Goal: Task Accomplishment & Management: Complete application form

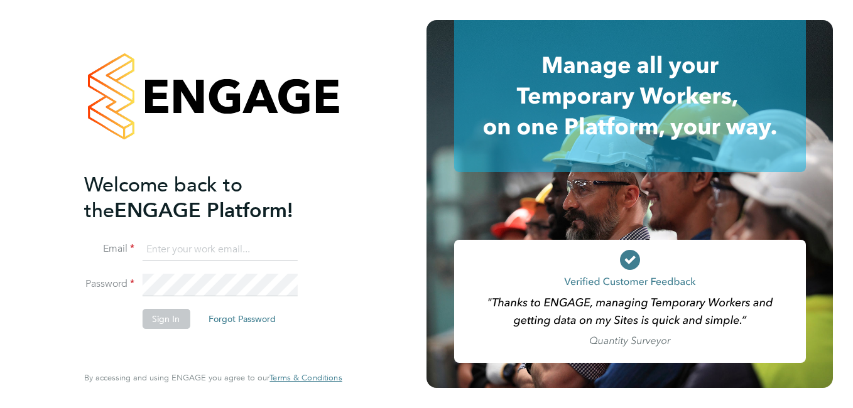
type input "[EMAIL_ADDRESS][DOMAIN_NAME]"
click at [160, 323] on button "Sign In" at bounding box center [166, 319] width 48 height 20
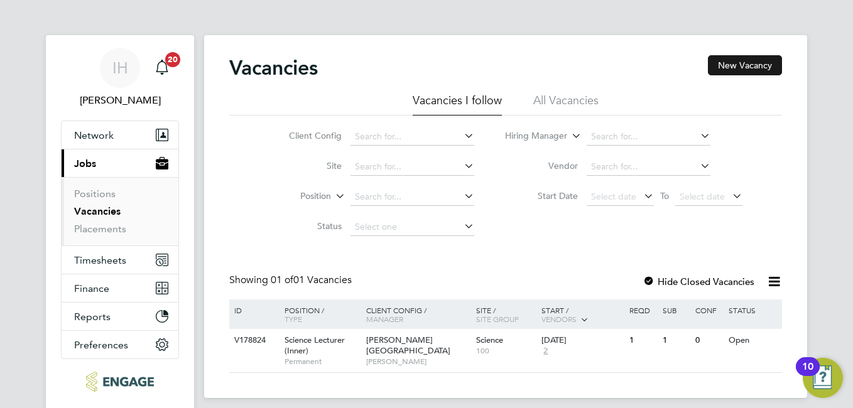
click at [730, 62] on button "New Vacancy" at bounding box center [745, 65] width 74 height 20
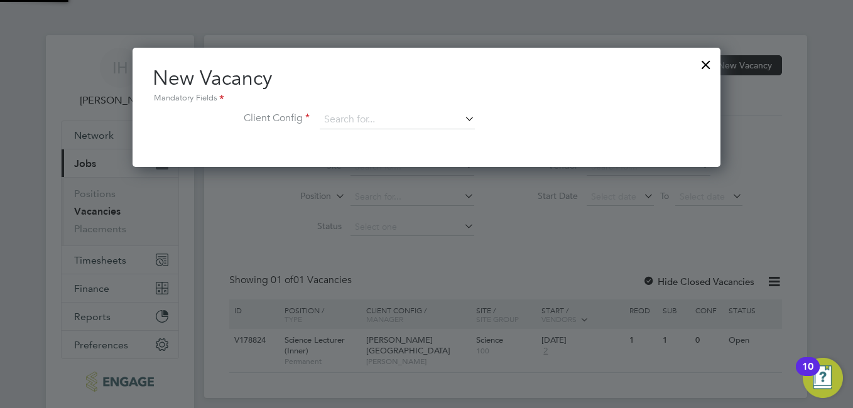
scroll to position [119, 589]
click at [423, 119] on input at bounding box center [397, 120] width 155 height 19
type input "p"
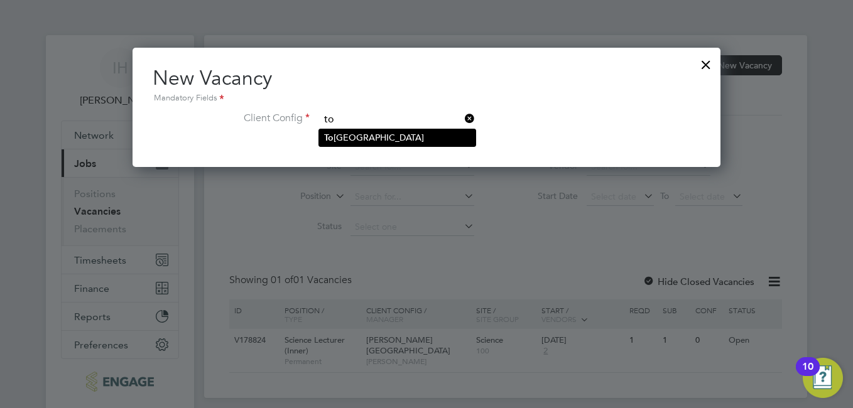
click at [405, 141] on li "To [GEOGRAPHIC_DATA]" at bounding box center [397, 137] width 156 height 17
type input "[GEOGRAPHIC_DATA]"
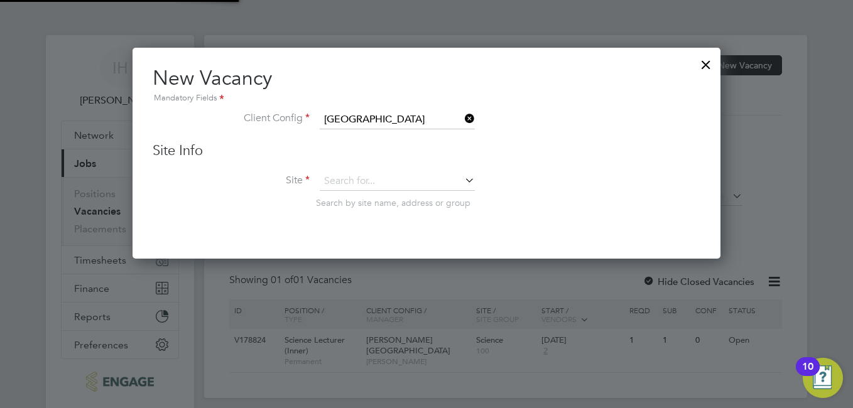
scroll to position [212, 589]
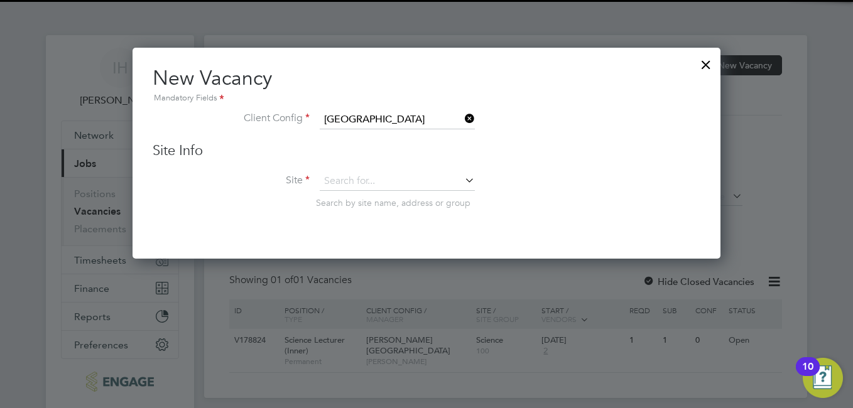
click at [462, 180] on icon at bounding box center [462, 181] width 0 height 18
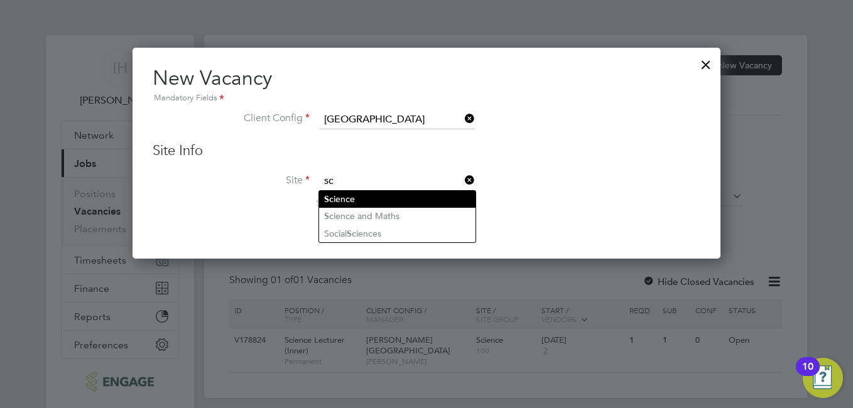
click at [369, 198] on li "Sc ience" at bounding box center [397, 199] width 156 height 17
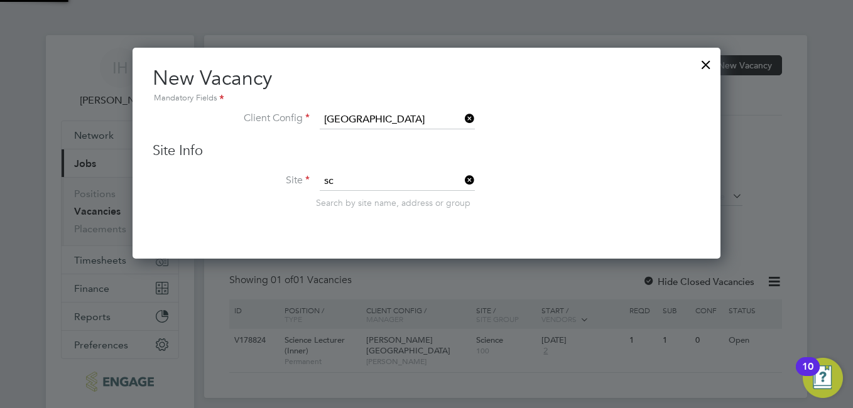
type input "Science"
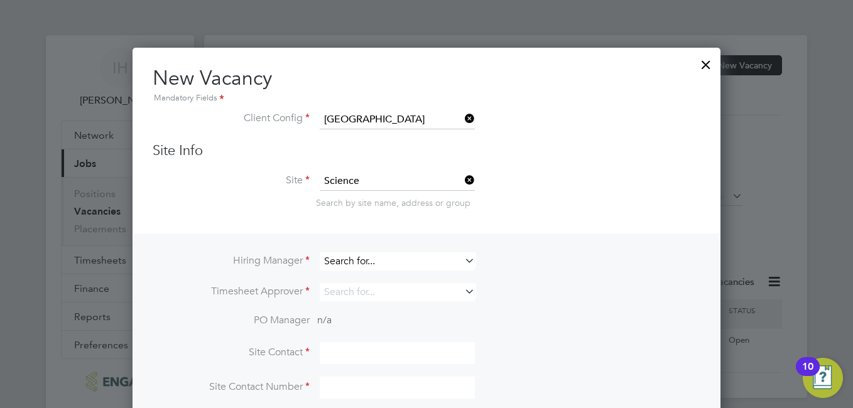
click at [461, 263] on input at bounding box center [397, 262] width 155 height 18
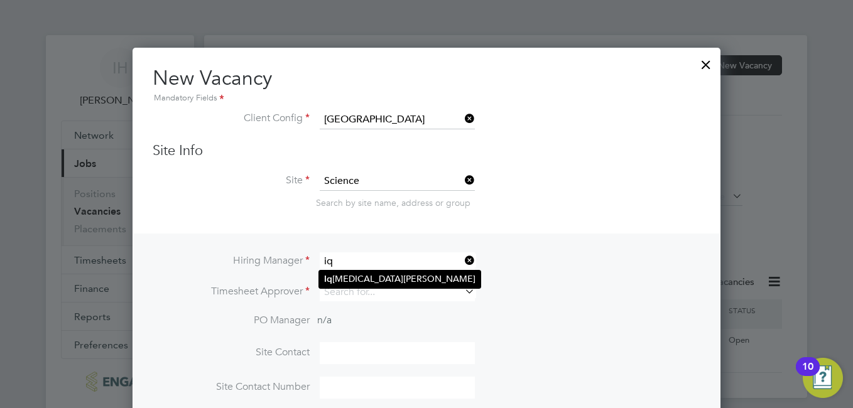
click at [386, 276] on li "Iq [MEDICAL_DATA][PERSON_NAME]" at bounding box center [399, 279] width 161 height 17
type input "[PERSON_NAME]"
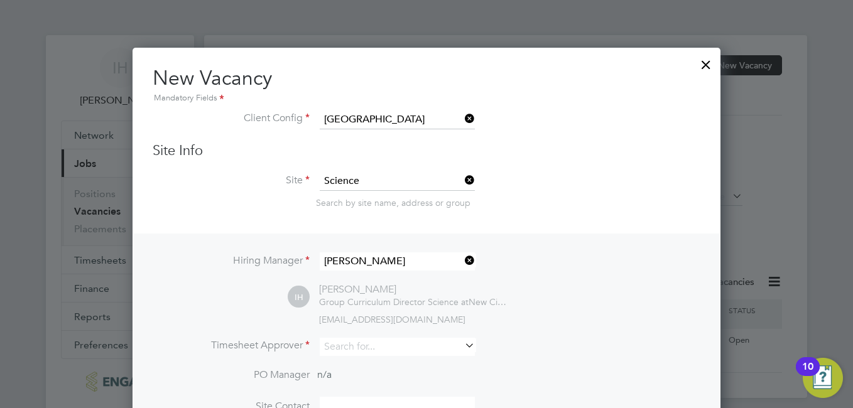
click at [385, 286] on div "[PERSON_NAME]" at bounding box center [413, 289] width 188 height 13
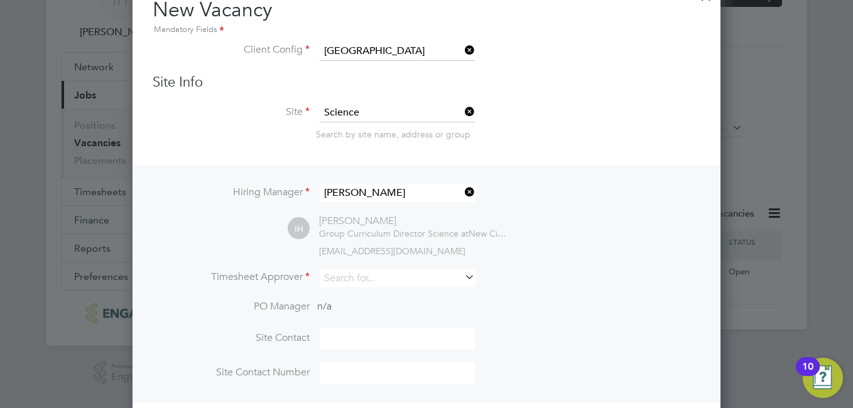
scroll to position [126, 0]
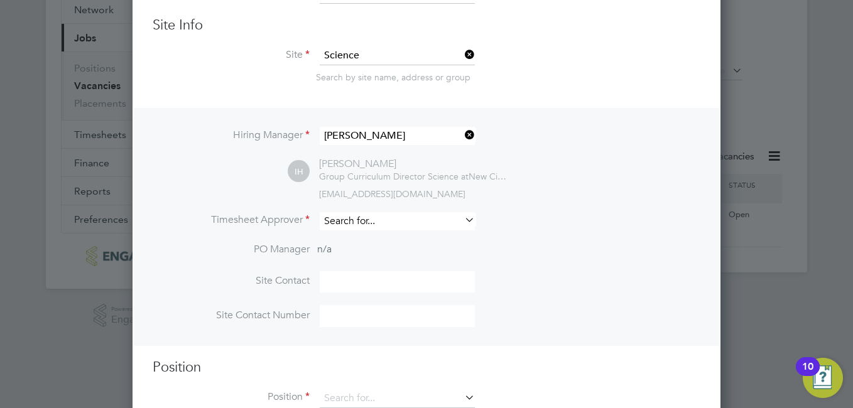
click at [369, 226] on input at bounding box center [397, 221] width 155 height 18
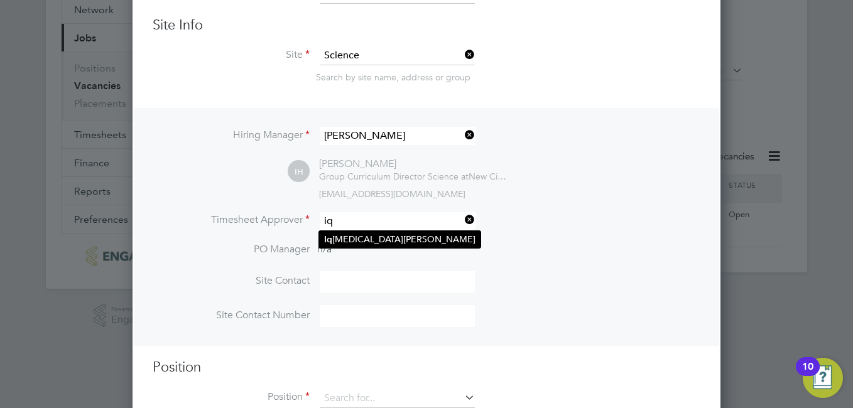
click at [365, 240] on li "Iq [MEDICAL_DATA][PERSON_NAME]" at bounding box center [399, 239] width 161 height 17
type input "[PERSON_NAME]"
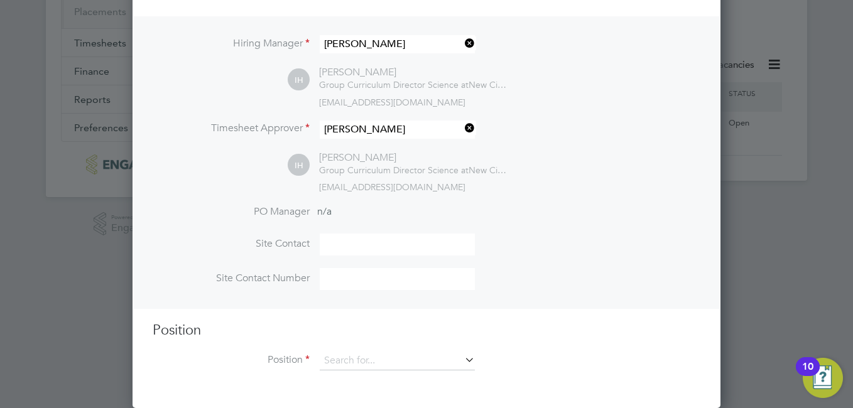
scroll to position [219, 0]
click at [385, 363] on input at bounding box center [397, 361] width 155 height 19
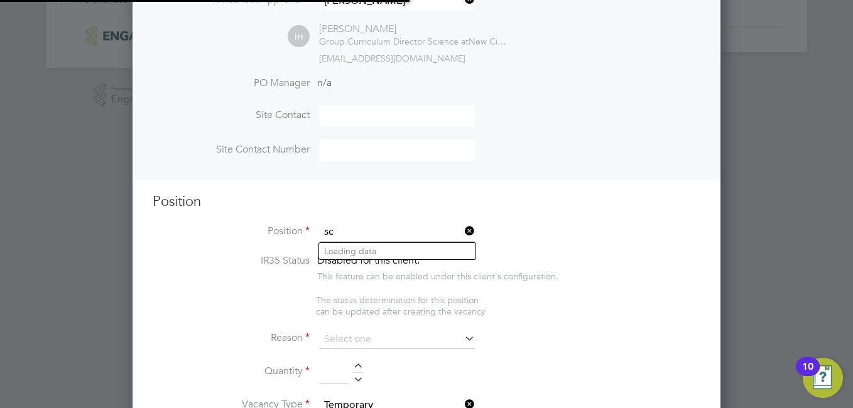
scroll to position [1936, 589]
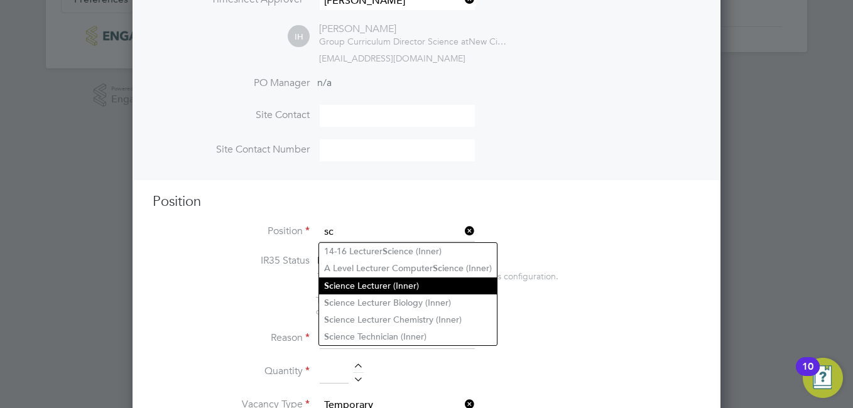
click at [437, 281] on li "Sc ience Lecturer (Inner)" at bounding box center [408, 286] width 178 height 17
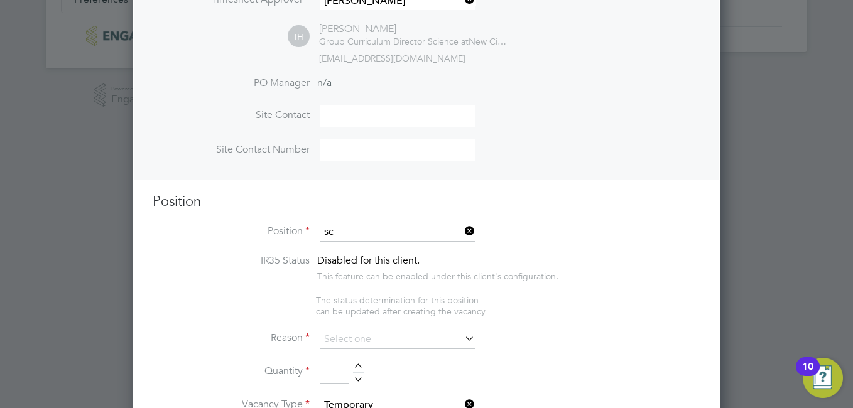
type input "Science Lecturer (Inner)"
type textarea "LOREMIP DO SIT: · Am conse adi elitse doeiusmo te i utlab et dolorem, aliqu eni…"
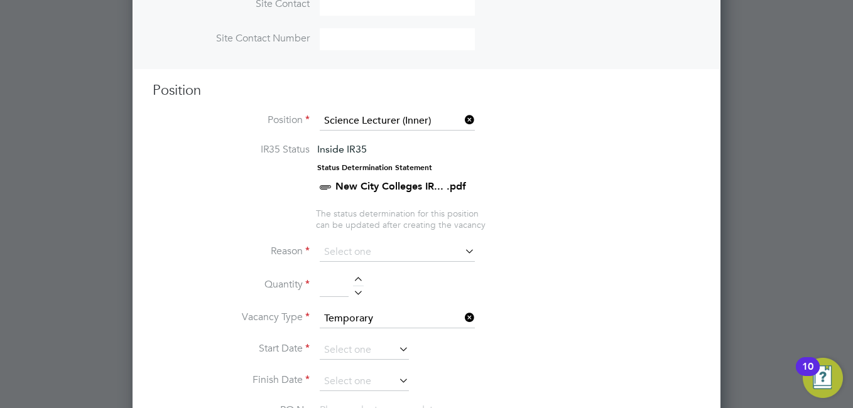
scroll to position [535, 0]
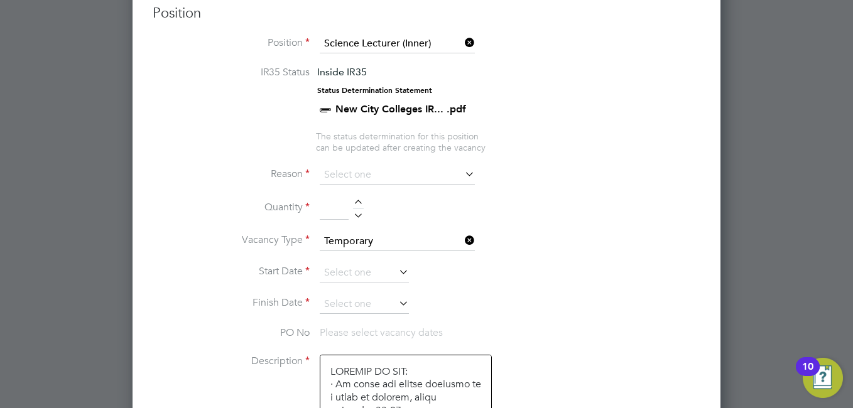
click at [462, 170] on icon at bounding box center [462, 174] width 0 height 18
click at [368, 174] on input at bounding box center [397, 175] width 155 height 19
click at [386, 199] on li "Sick" at bounding box center [397, 193] width 156 height 16
type input "Sick"
click at [356, 200] on div at bounding box center [358, 204] width 11 height 9
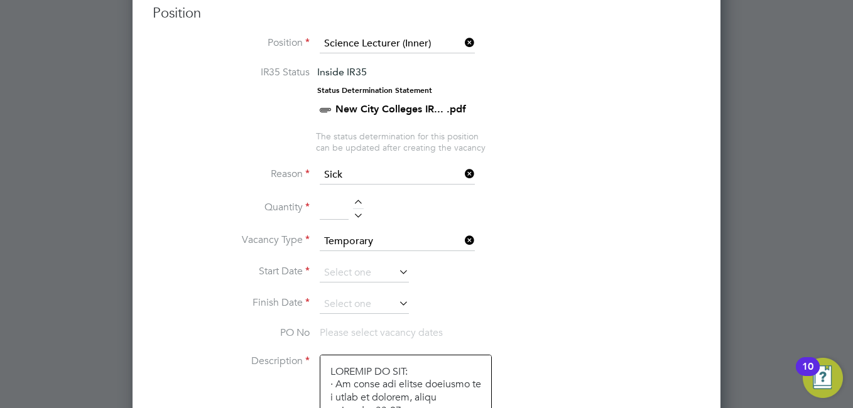
type input "1"
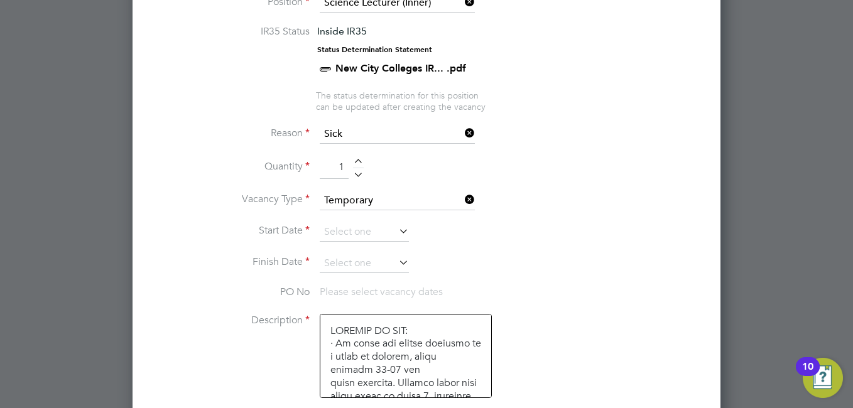
scroll to position [598, 0]
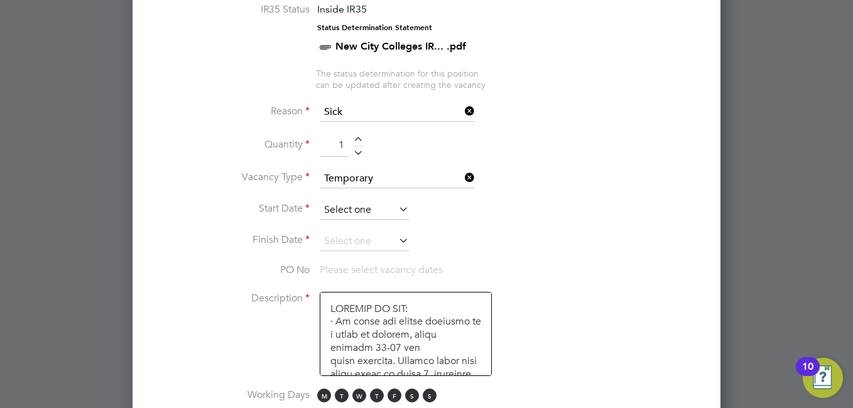
click at [356, 205] on input at bounding box center [364, 210] width 89 height 19
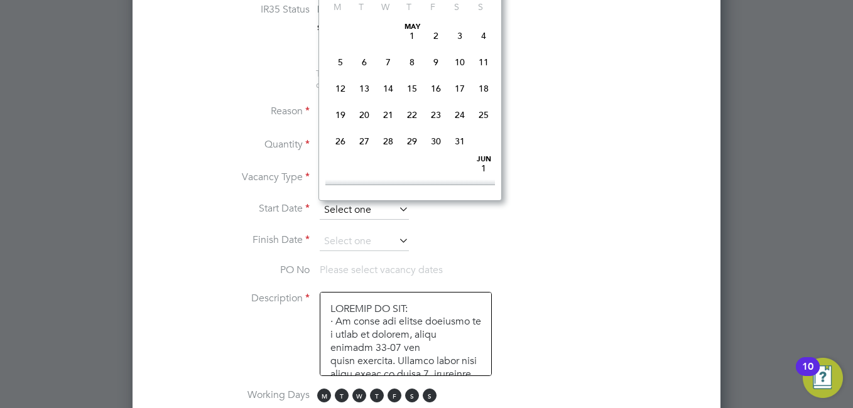
scroll to position [489, 0]
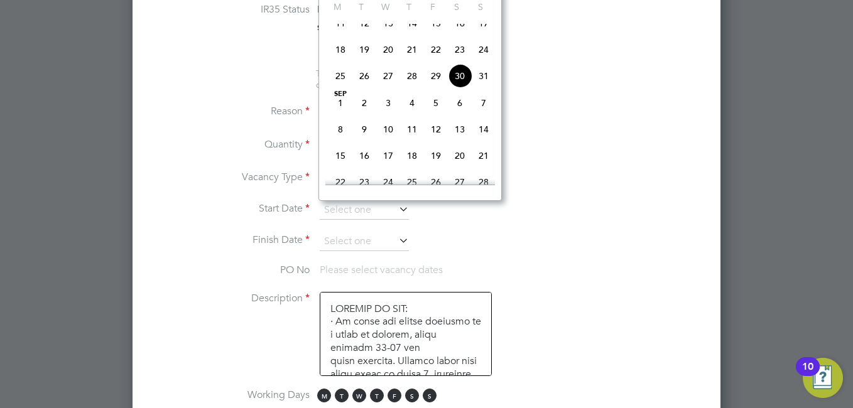
click at [385, 112] on span "3" at bounding box center [388, 103] width 24 height 24
type input "[DATE]"
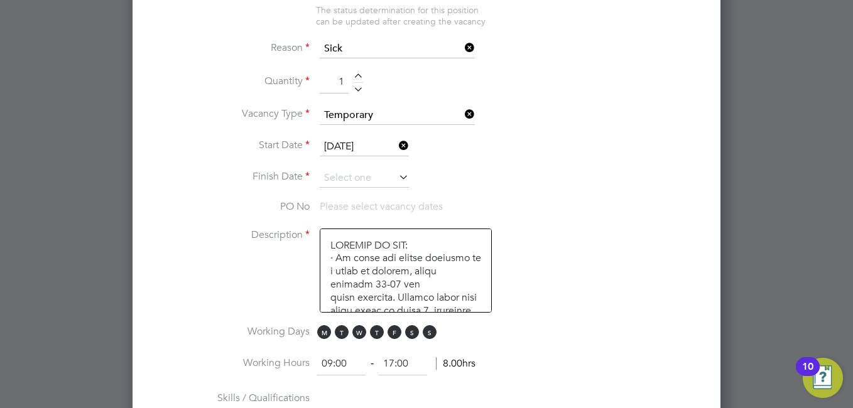
scroll to position [660, 0]
click at [322, 332] on span "M" at bounding box center [324, 333] width 14 height 14
click at [342, 334] on span "T" at bounding box center [342, 333] width 14 height 14
click at [327, 336] on span "M" at bounding box center [324, 333] width 14 height 14
click at [377, 336] on span "T" at bounding box center [377, 333] width 14 height 14
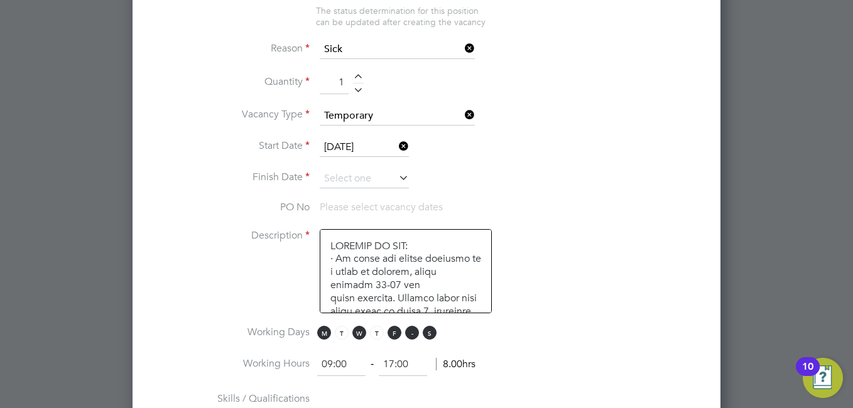
click at [411, 338] on span "S" at bounding box center [412, 333] width 14 height 14
click at [432, 338] on span "S" at bounding box center [430, 333] width 14 height 14
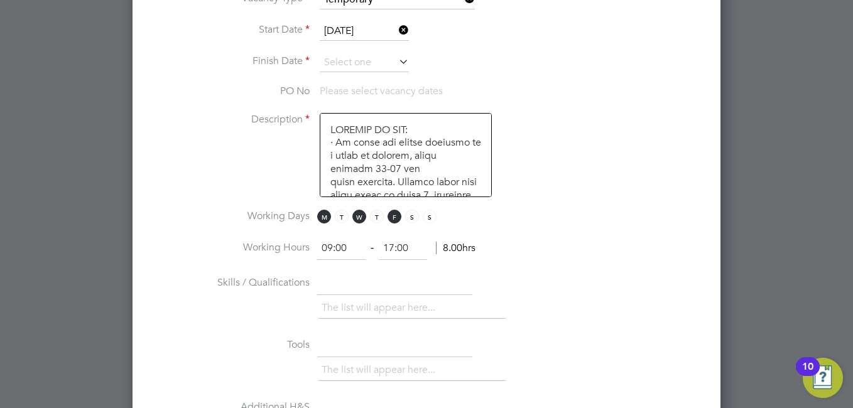
scroll to position [786, 0]
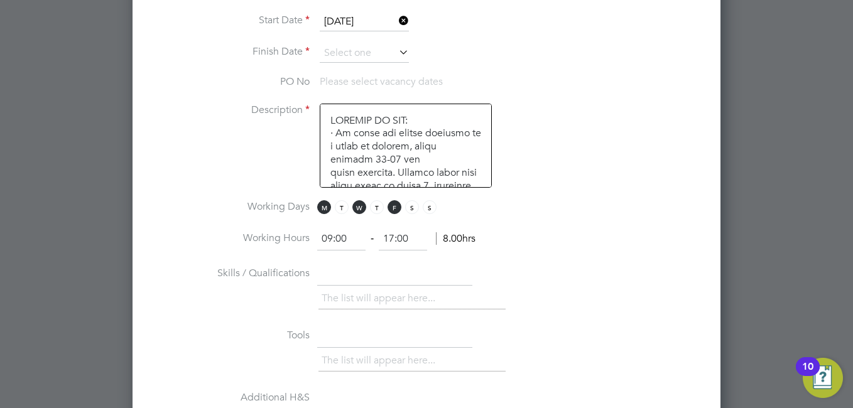
click at [342, 243] on input "09:00" at bounding box center [341, 239] width 48 height 23
click at [560, 251] on li "Working Hours 09:00 ‐ 17:00 8.00hrs" at bounding box center [427, 245] width 548 height 35
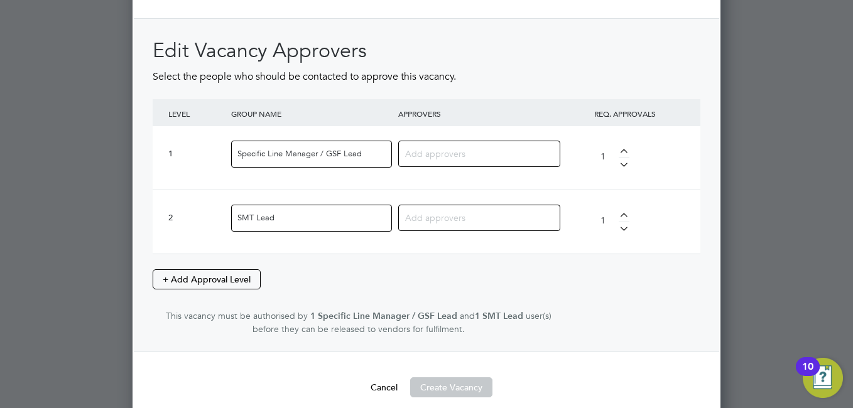
scroll to position [1576, 0]
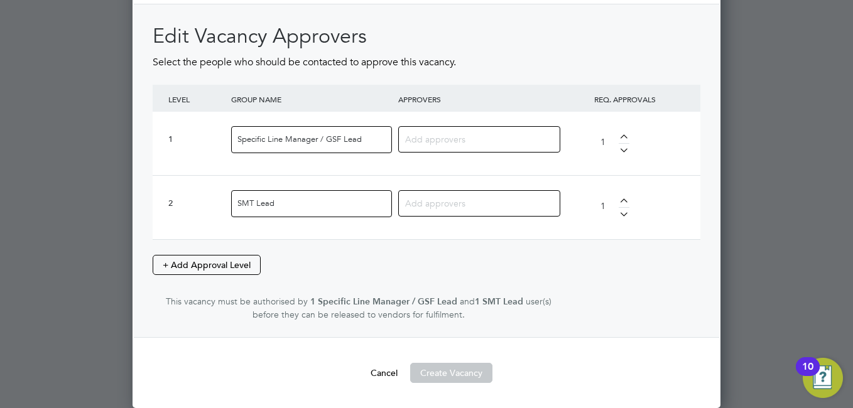
click at [490, 134] on input at bounding box center [474, 139] width 139 height 16
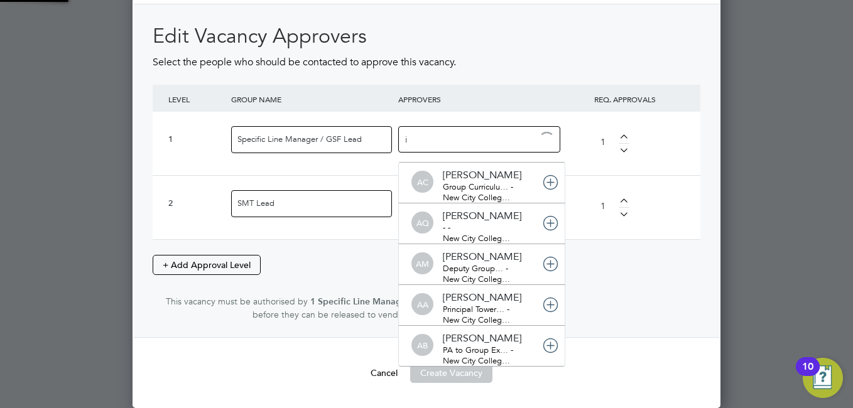
scroll to position [13, 89]
type input "iq"
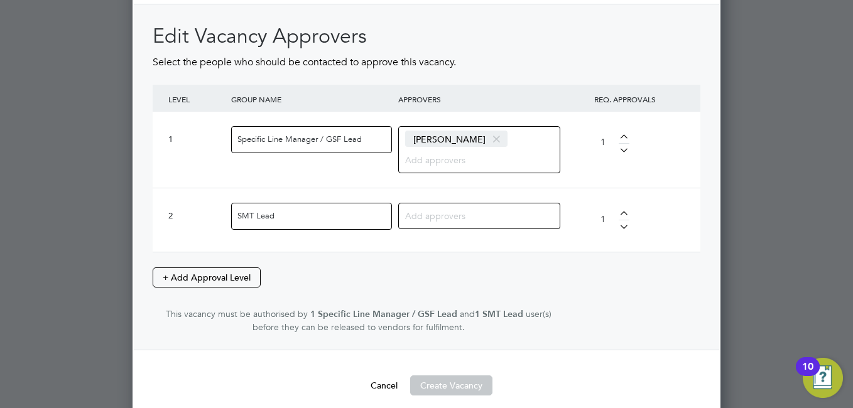
scroll to position [6, 6]
click at [479, 219] on input at bounding box center [474, 215] width 139 height 16
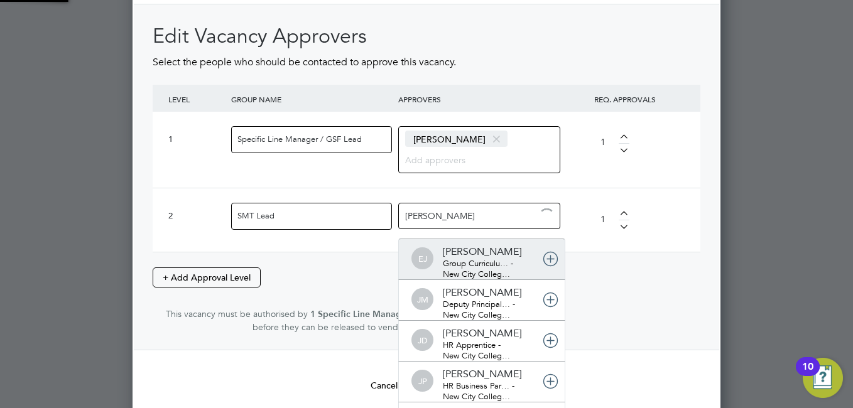
type input "[PERSON_NAME]"
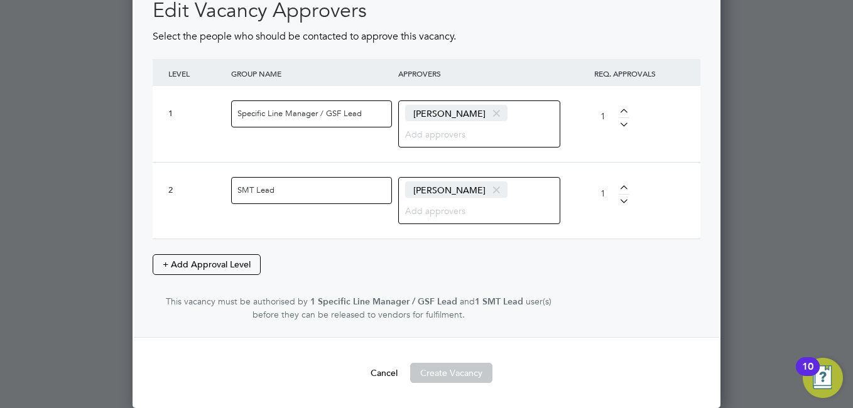
click at [584, 312] on div "Edit Vacancy Approvers Select the people who should be contacted to approve thi…" at bounding box center [427, 159] width 548 height 324
click at [332, 312] on span "user(s) before they can be released to vendors for fulfilment." at bounding box center [402, 308] width 299 height 25
click at [454, 376] on button "Create Vacancy" at bounding box center [451, 373] width 82 height 20
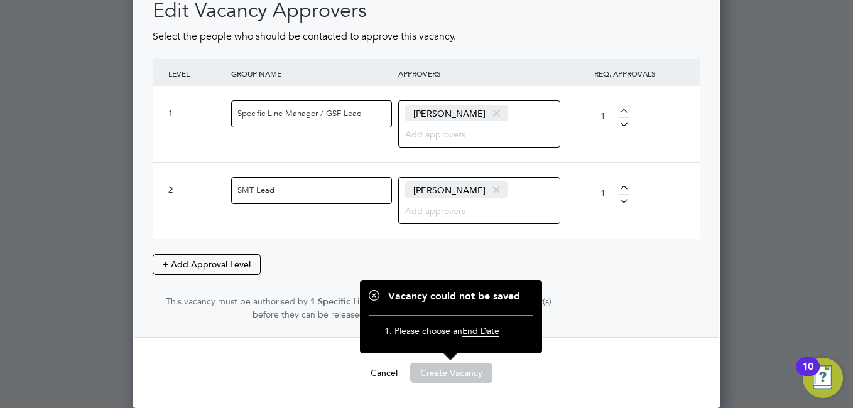
click at [555, 327] on div "Edit Vacancy Approvers Select the people who should be contacted to approve thi…" at bounding box center [427, 158] width 586 height 360
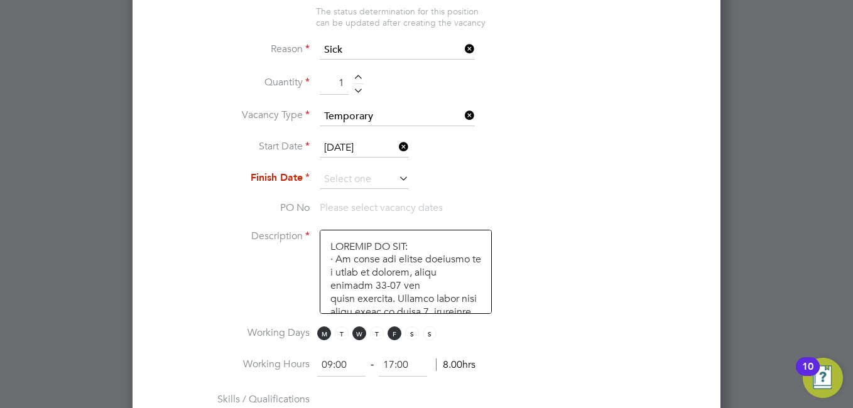
click at [396, 185] on icon at bounding box center [396, 179] width 0 height 18
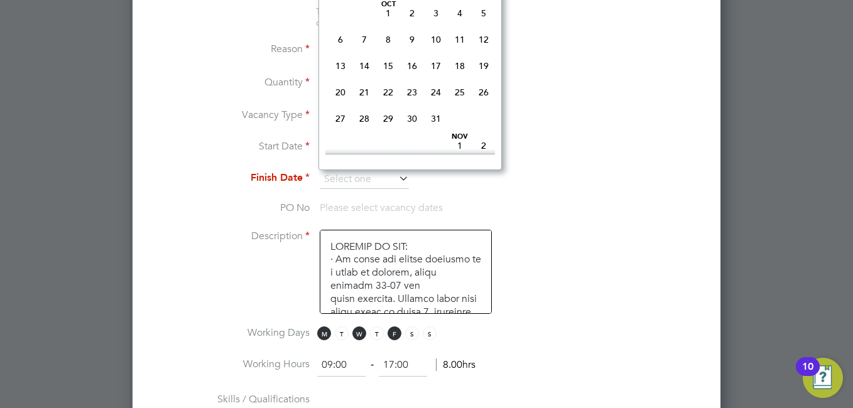
scroll to position [565, 0]
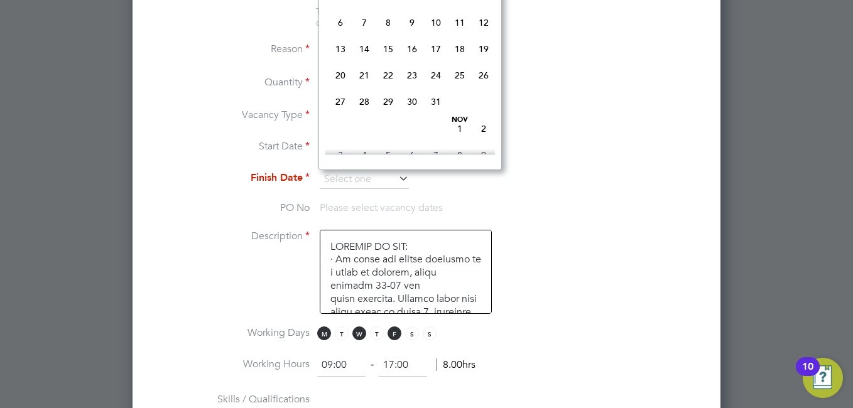
drag, startPoint x: 436, startPoint y: 93, endPoint x: 557, endPoint y: 150, distance: 133.2
click at [436, 87] on span "24" at bounding box center [436, 75] width 24 height 24
type input "[DATE]"
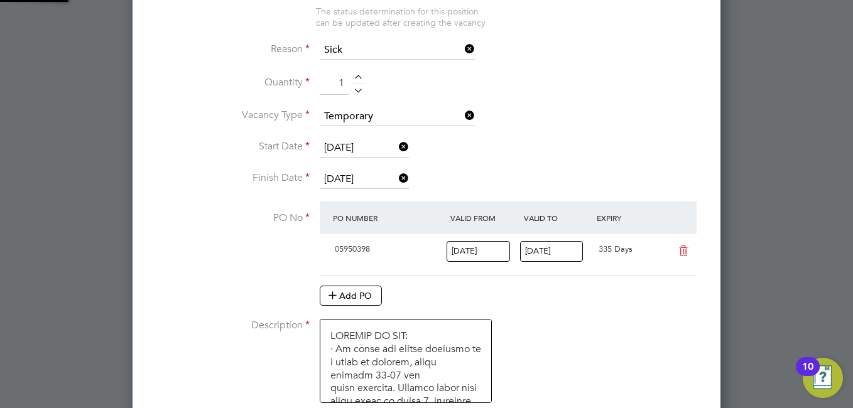
scroll to position [21, 118]
click at [608, 156] on li "Start Date [DATE]" at bounding box center [427, 154] width 548 height 31
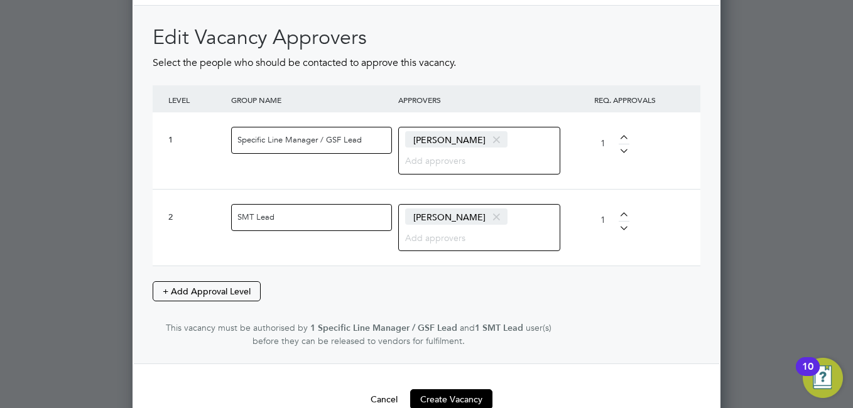
scroll to position [1691, 0]
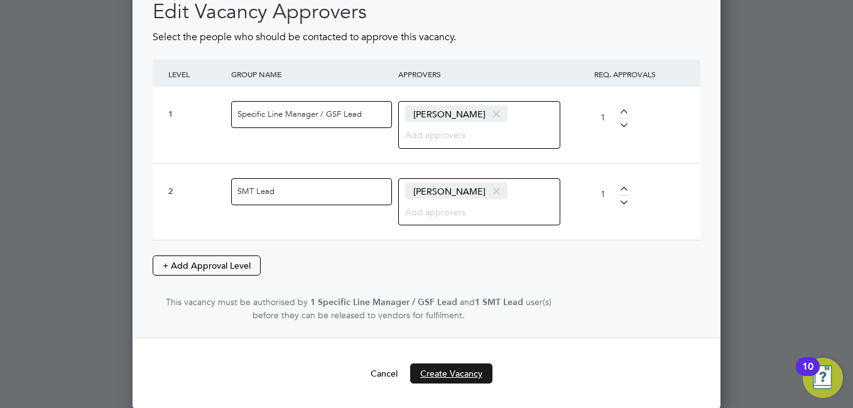
click at [462, 372] on button "Create Vacancy" at bounding box center [451, 374] width 82 height 20
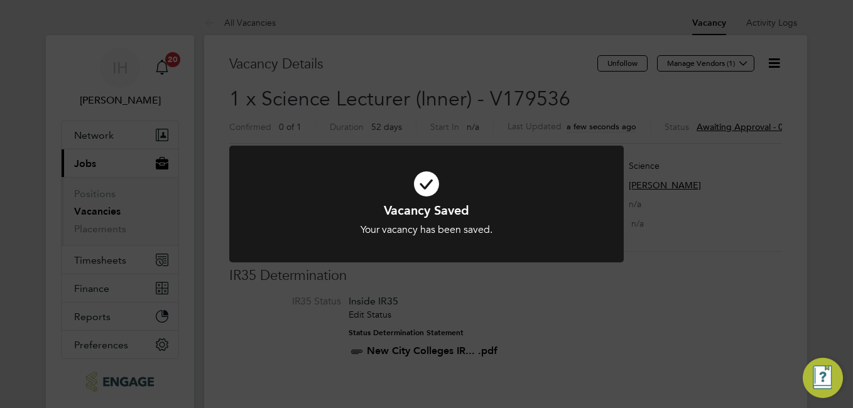
scroll to position [21, 118]
click at [692, 218] on div "Vacancy Saved Your vacancy has been saved. Cancel Okay" at bounding box center [426, 204] width 853 height 408
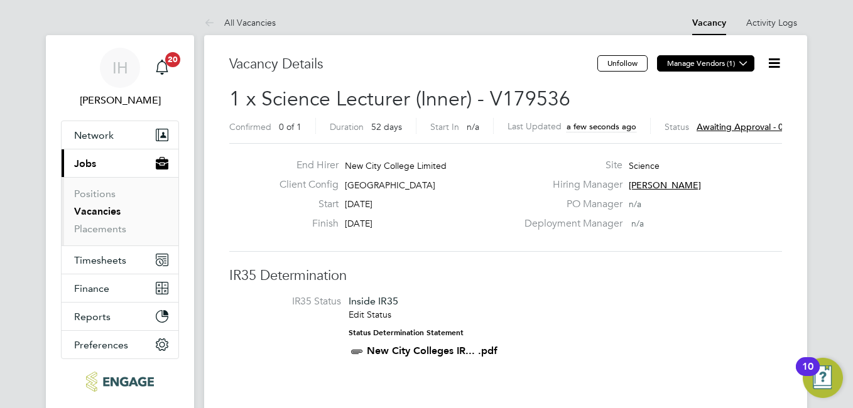
click at [739, 65] on icon at bounding box center [743, 62] width 9 height 9
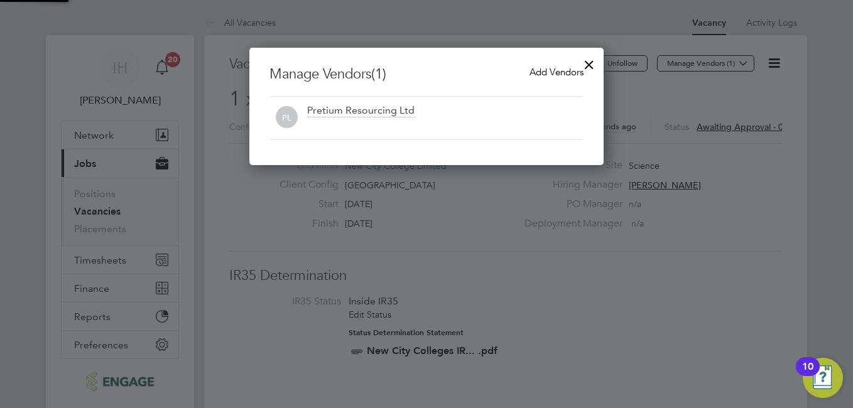
scroll to position [117, 355]
click at [547, 73] on span "Add Vendors" at bounding box center [557, 72] width 54 height 12
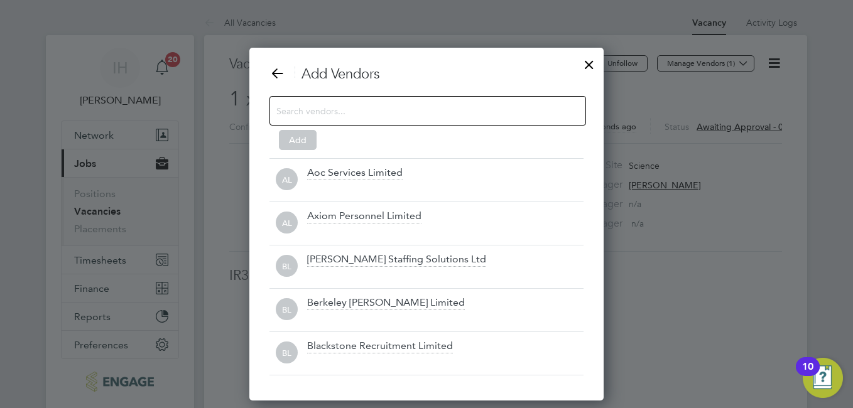
scroll to position [354, 355]
click at [429, 118] on input at bounding box center [417, 110] width 283 height 16
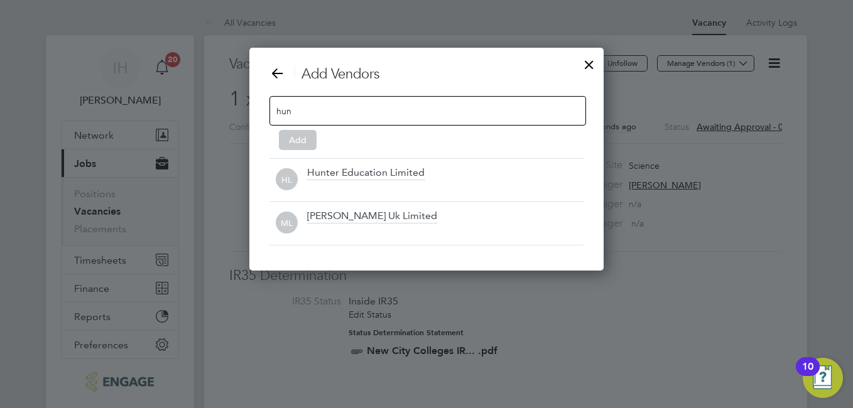
scroll to position [224, 355]
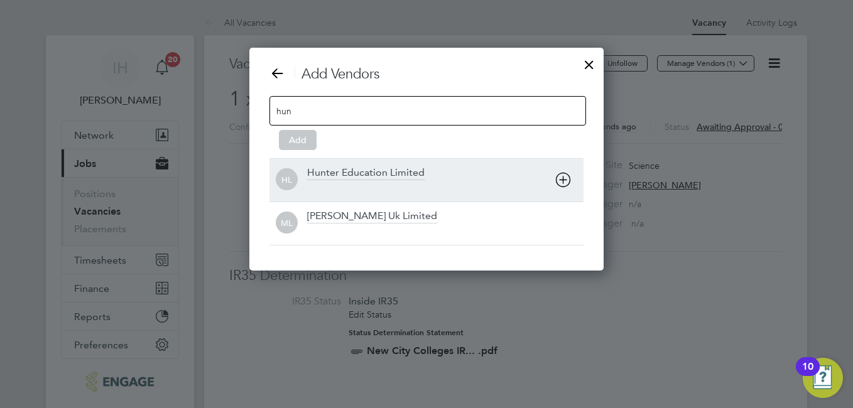
type input "hun"
click at [394, 177] on div "Hunter Education Limited" at bounding box center [365, 174] width 117 height 14
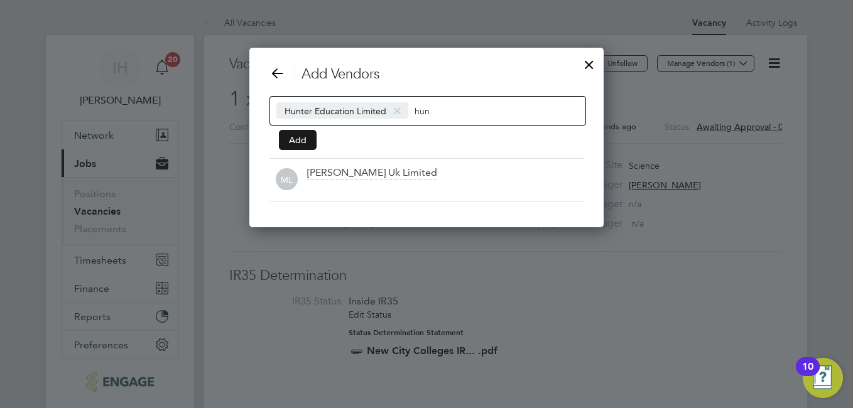
scroll to position [180, 355]
click at [307, 144] on button "Add" at bounding box center [298, 140] width 38 height 20
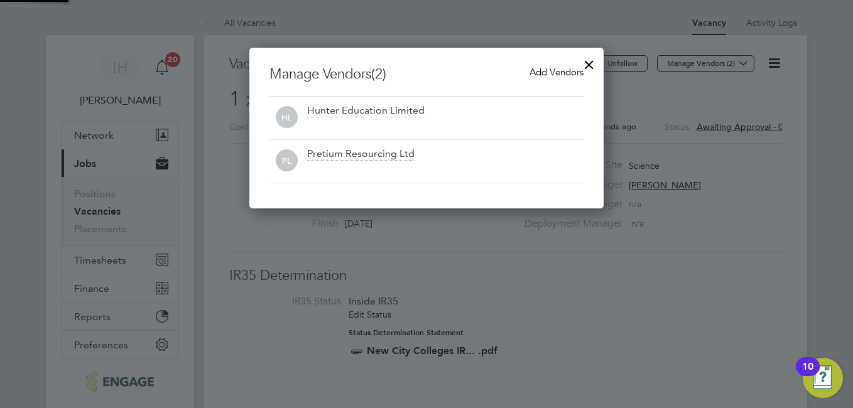
scroll to position [6, 6]
click at [587, 63] on div at bounding box center [589, 61] width 23 height 23
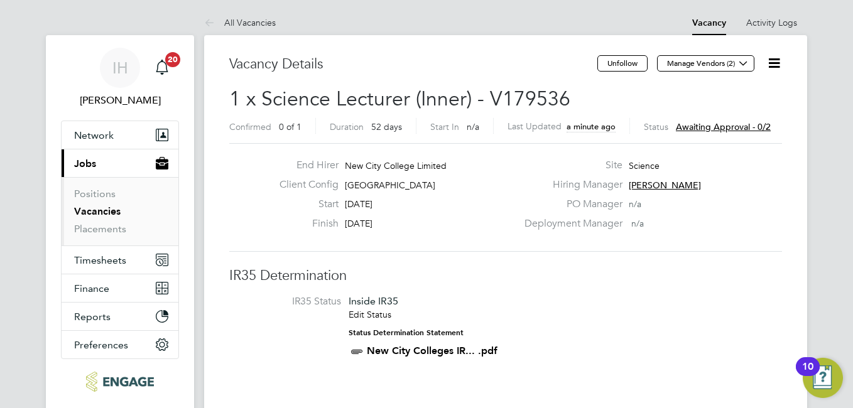
click at [748, 128] on span "Awaiting approval - 0/2" at bounding box center [723, 126] width 95 height 11
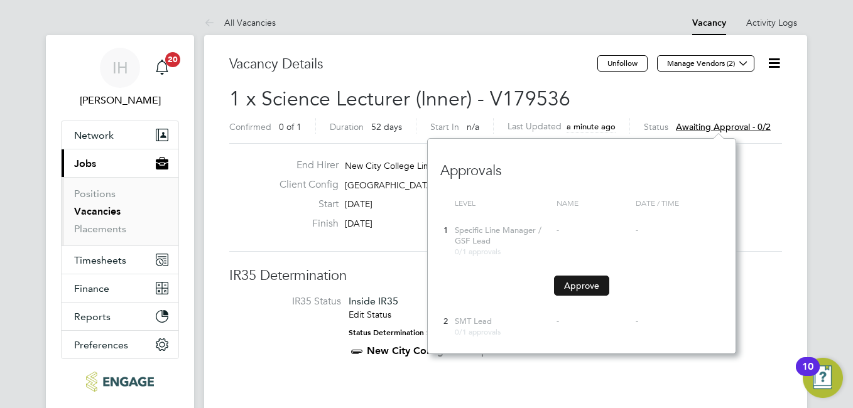
click at [584, 291] on button "Approve" at bounding box center [581, 286] width 55 height 20
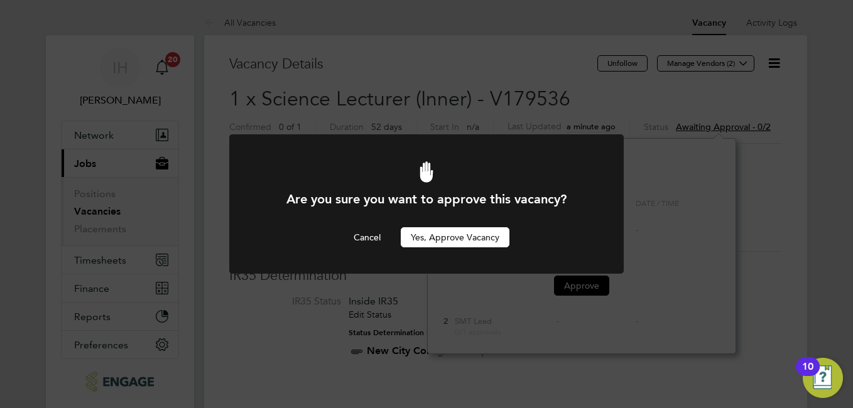
click at [439, 241] on button "Yes, Approve Vacancy" at bounding box center [455, 237] width 109 height 20
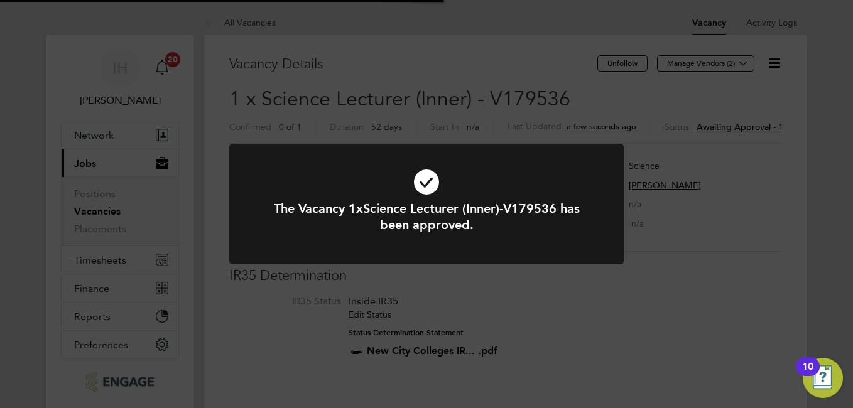
scroll to position [37, 88]
click at [763, 283] on div "The Vacancy 1xScience Lecturer (Inner)-V179536 has been approved. Cancel Okay" at bounding box center [426, 204] width 853 height 408
